Goal: Task Accomplishment & Management: Use online tool/utility

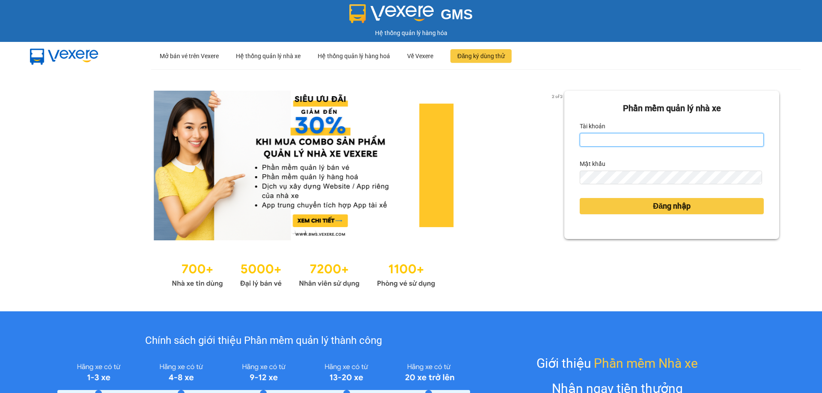
click at [644, 142] on input "Tài khoản" at bounding box center [671, 140] width 184 height 14
type input "lyxg.ct"
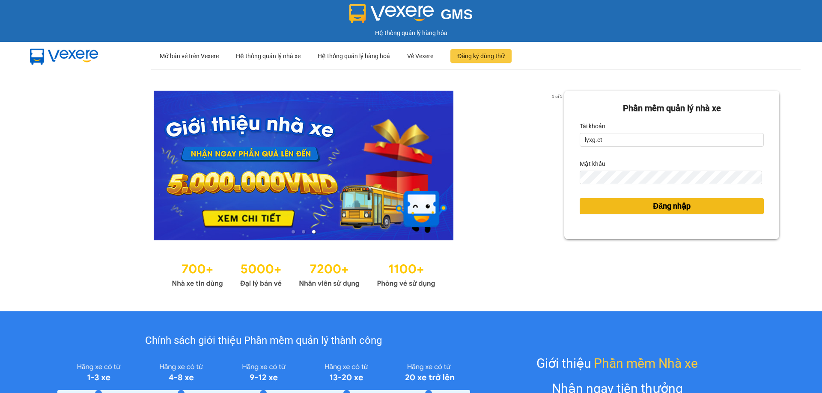
click at [653, 209] on span "Đăng nhập" at bounding box center [672, 206] width 38 height 12
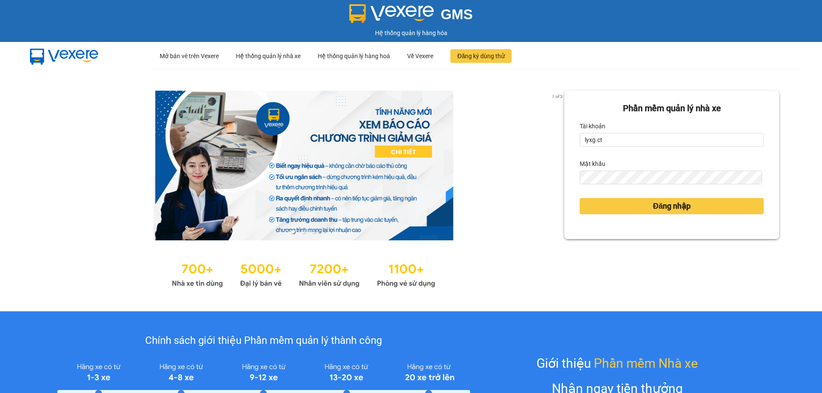
click at [633, 214] on form "Phần mềm quản lý nhà xe Tài khoản lyxg.ct Mật khẩu Đăng nhập" at bounding box center [671, 165] width 184 height 126
click at [634, 211] on button "Đăng nhập" at bounding box center [671, 206] width 184 height 16
